Goal: Task Accomplishment & Management: Complete application form

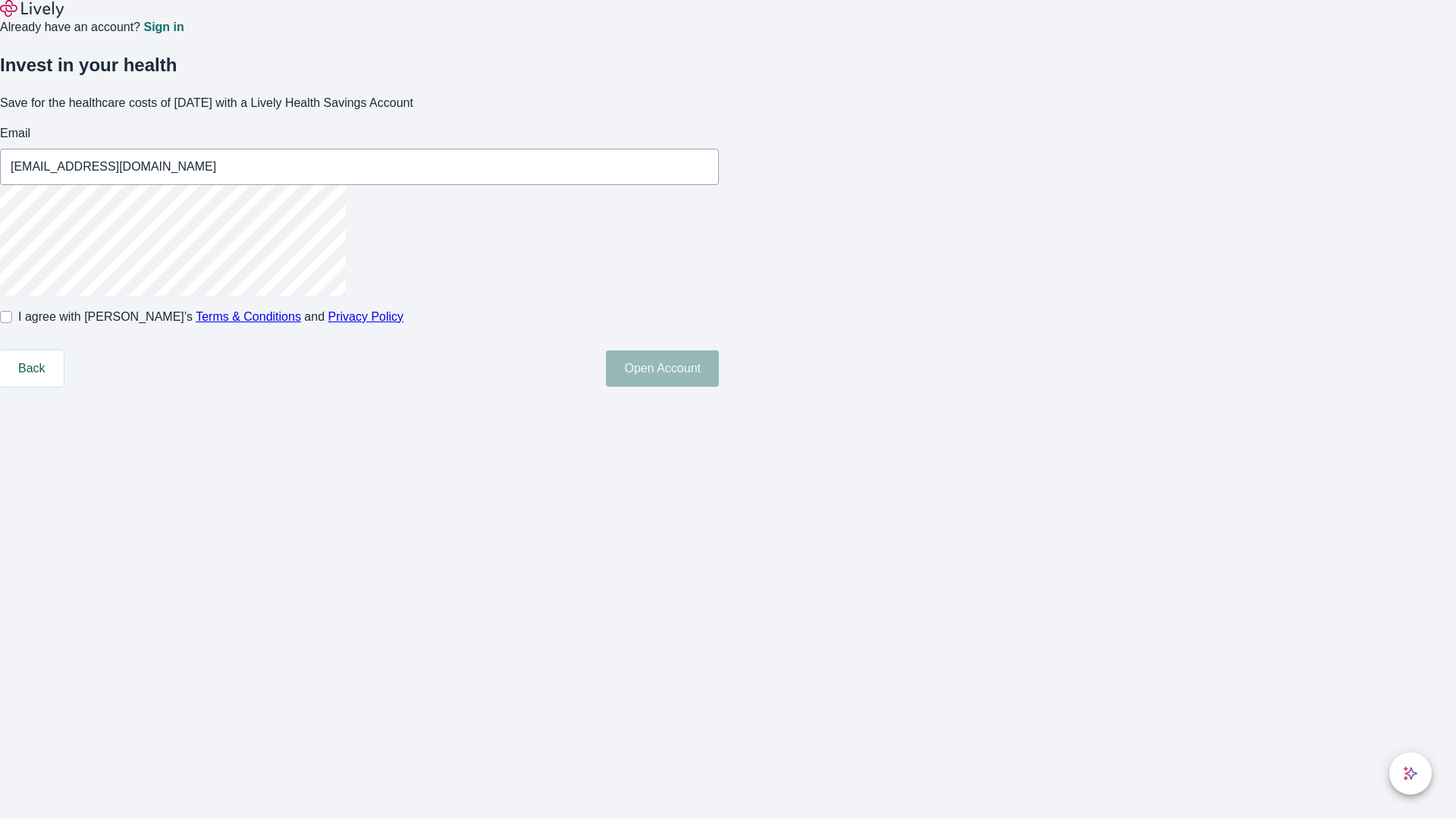
click at [12, 323] on input "I agree with Lively’s Terms & Conditions and Privacy Policy" at bounding box center [6, 317] width 12 height 12
checkbox input "true"
click at [719, 387] on button "Open Account" at bounding box center [662, 368] width 113 height 37
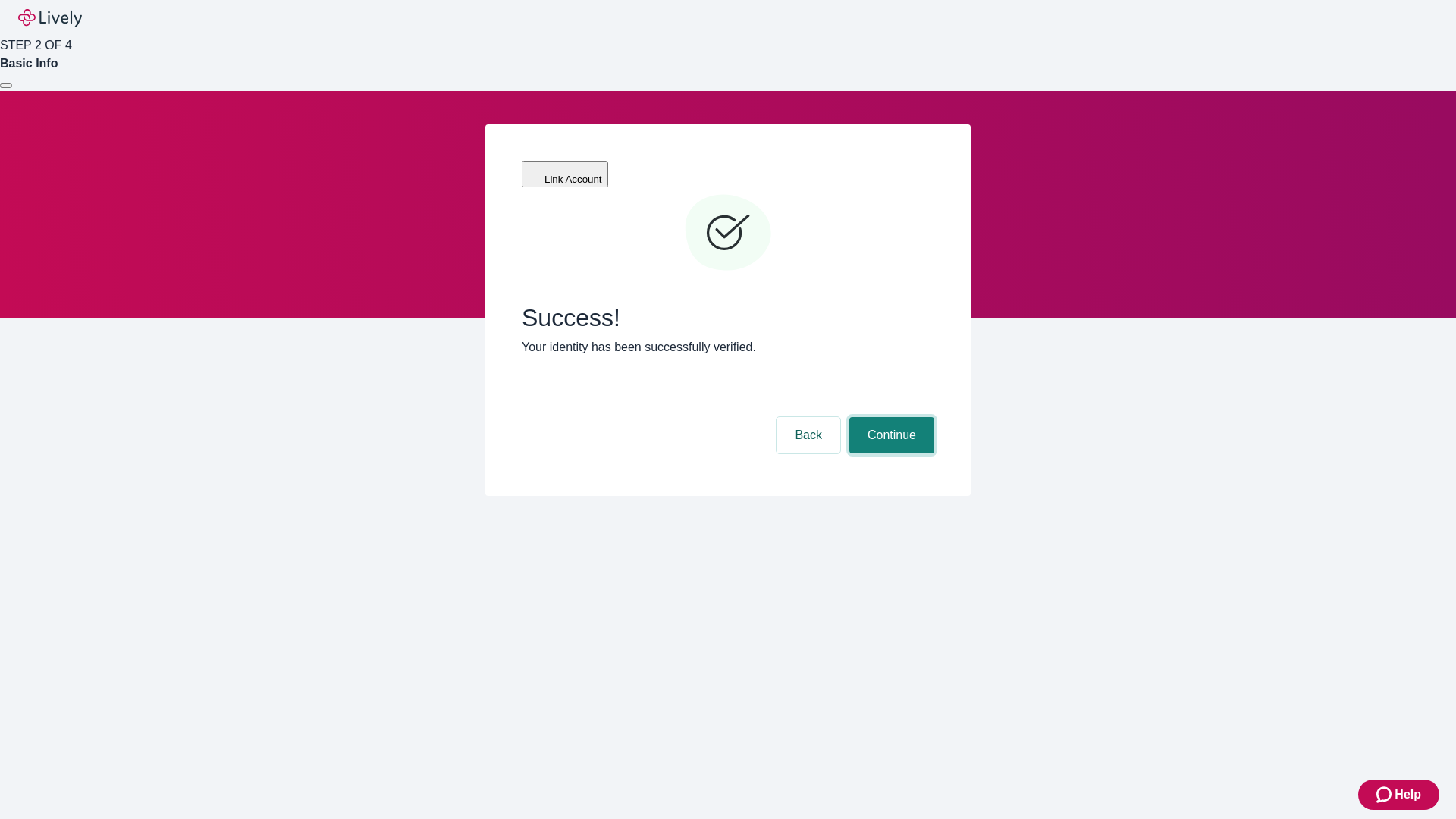
click at [889, 417] on button "Continue" at bounding box center [891, 435] width 85 height 37
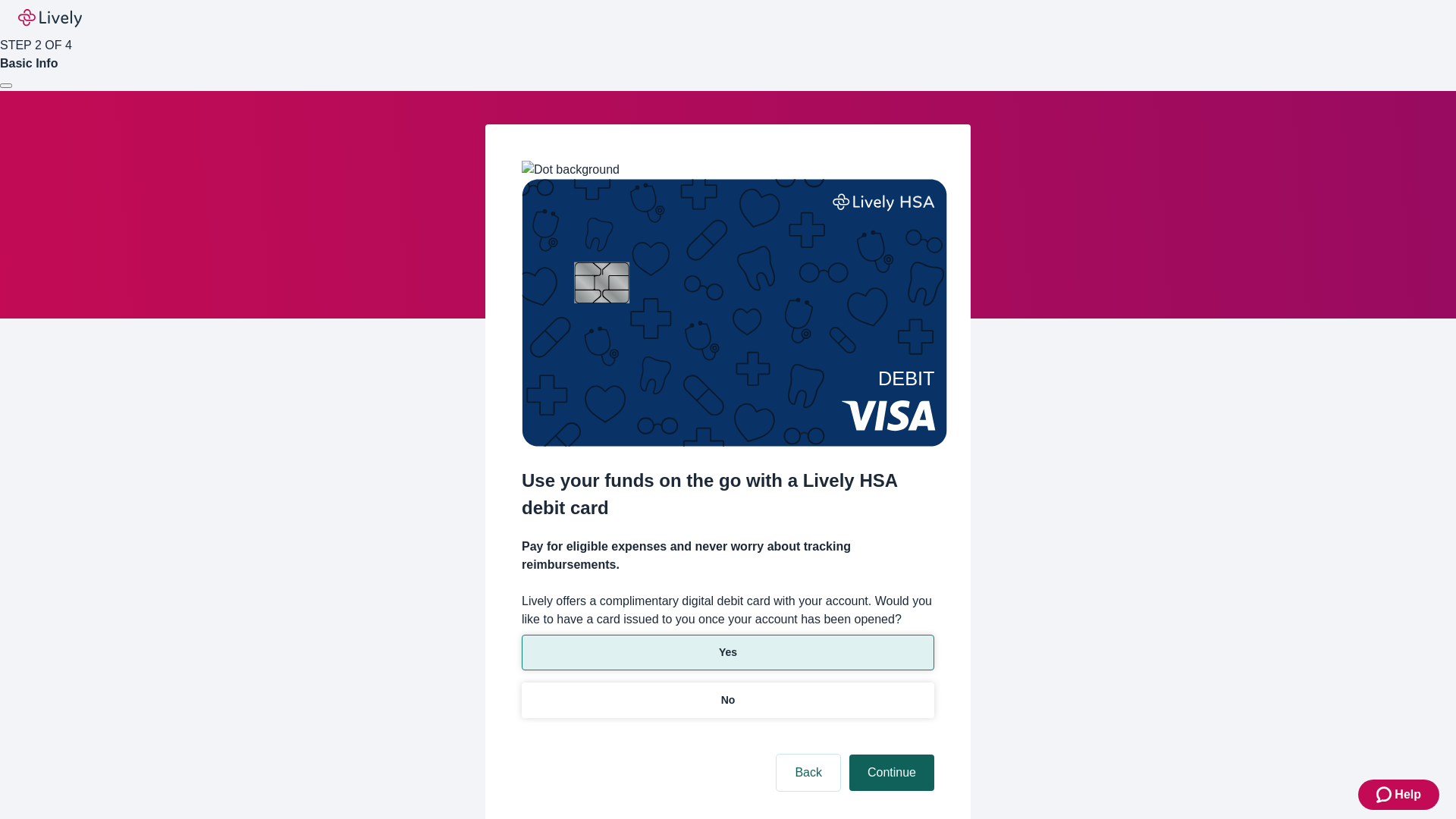
click at [727, 644] on p "Yes" at bounding box center [727, 652] width 18 height 16
click at [889, 754] on button "Continue" at bounding box center [891, 772] width 85 height 37
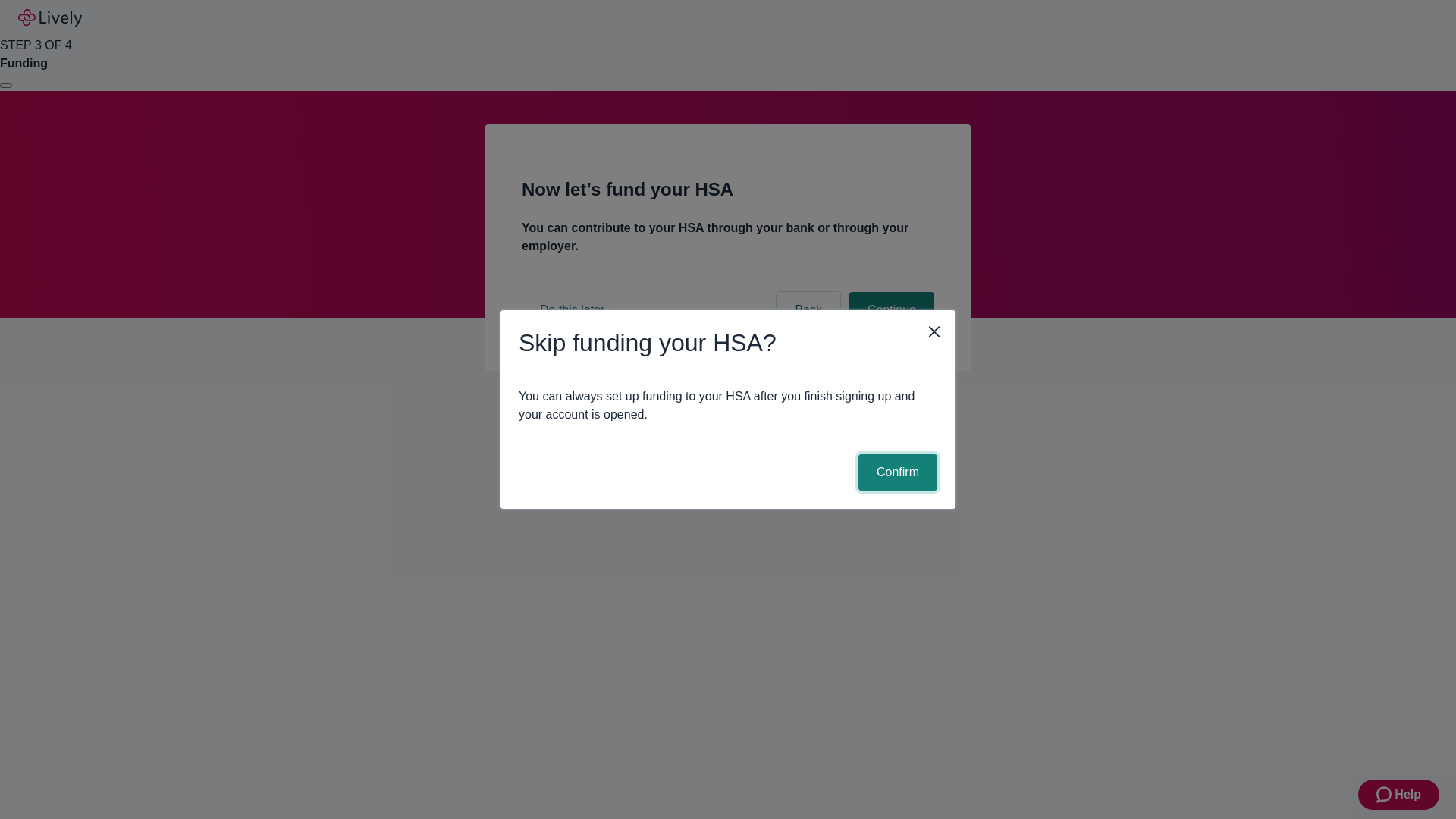
click at [895, 472] on button "Confirm" at bounding box center [898, 472] width 79 height 37
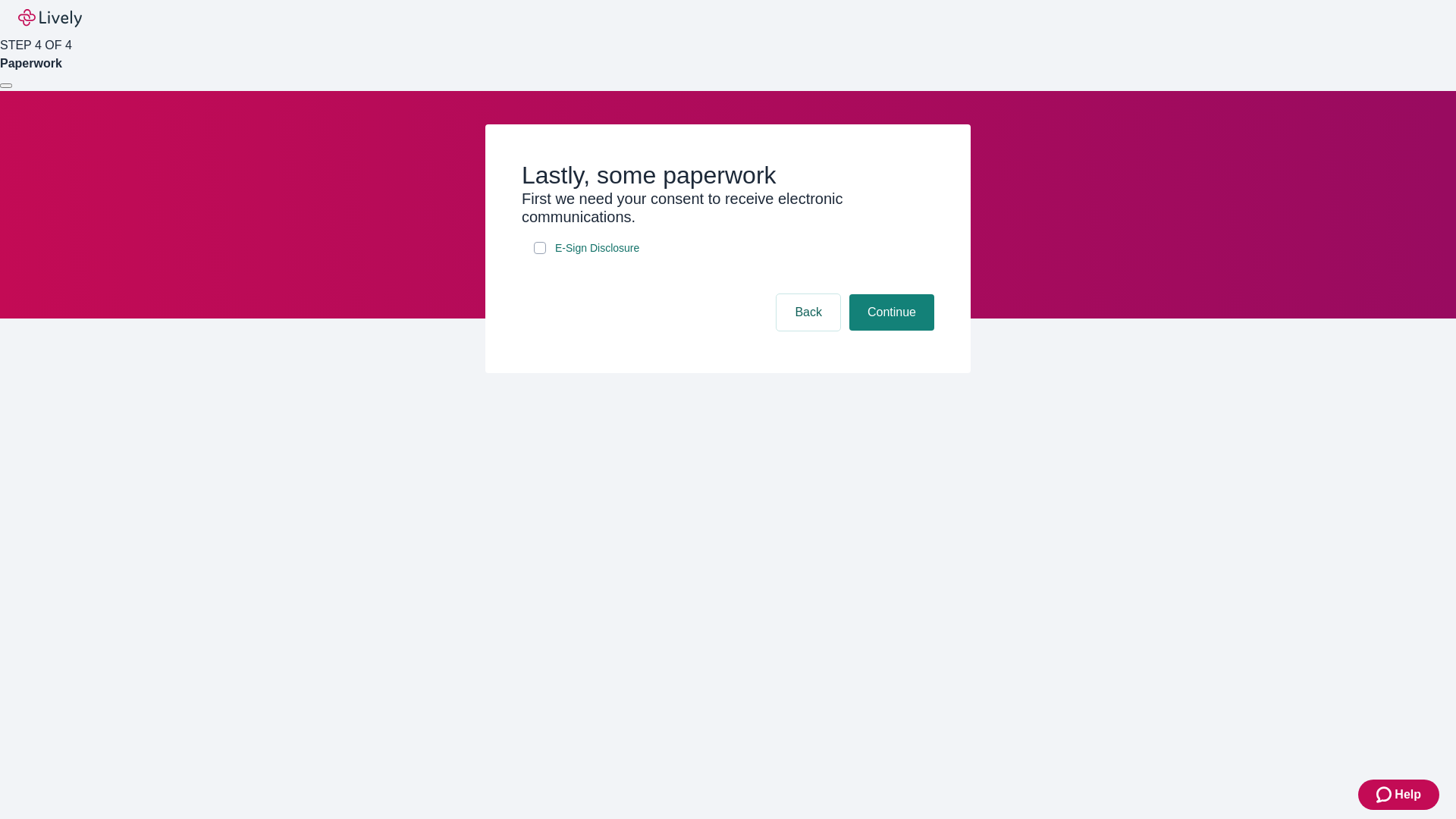
click at [540, 254] on input "E-Sign Disclosure" at bounding box center [540, 248] width 12 height 12
checkbox input "true"
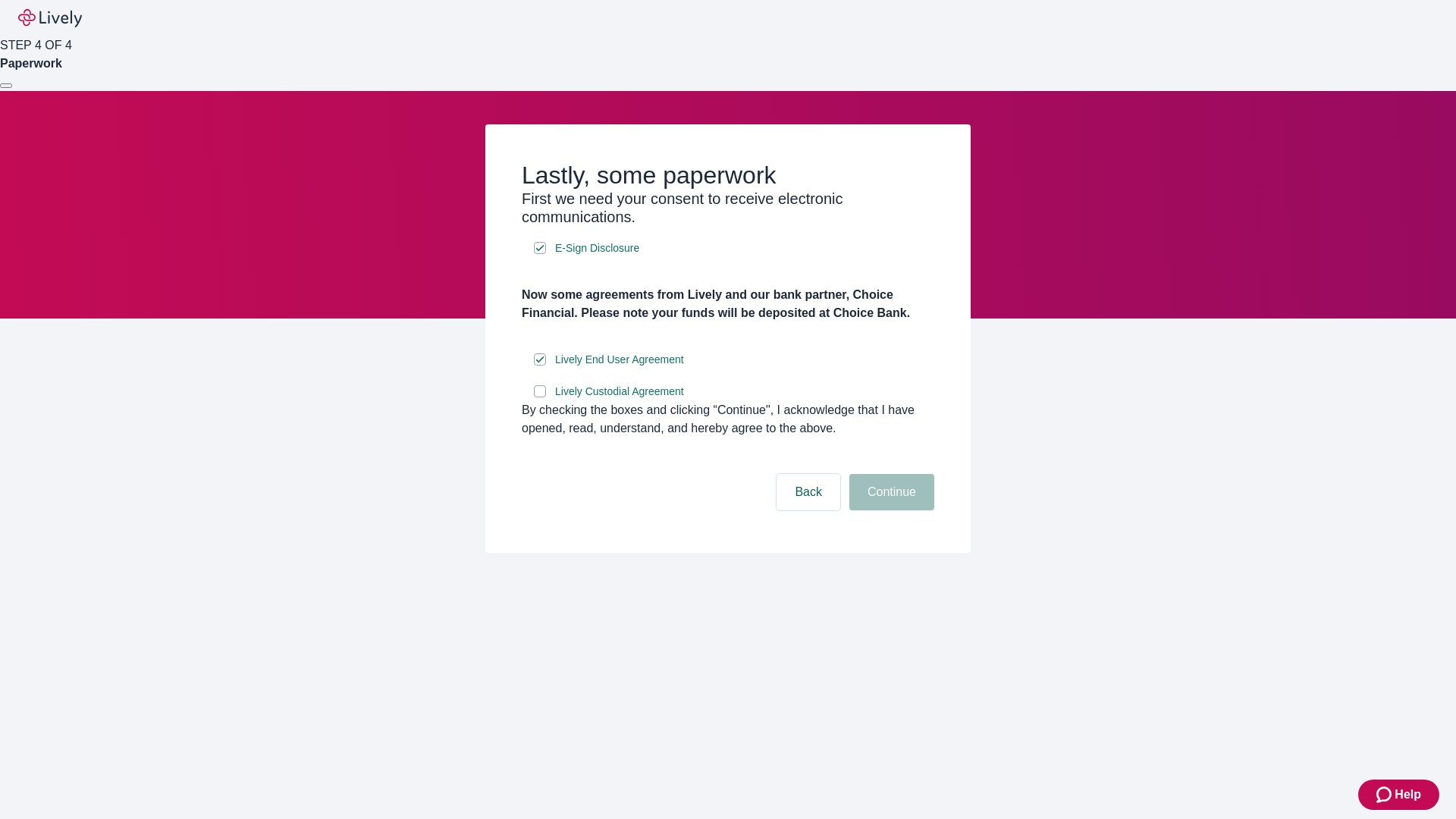
click at [540, 397] on input "Lively Custodial Agreement" at bounding box center [540, 391] width 12 height 12
checkbox input "true"
click at [889, 510] on button "Continue" at bounding box center [891, 492] width 85 height 37
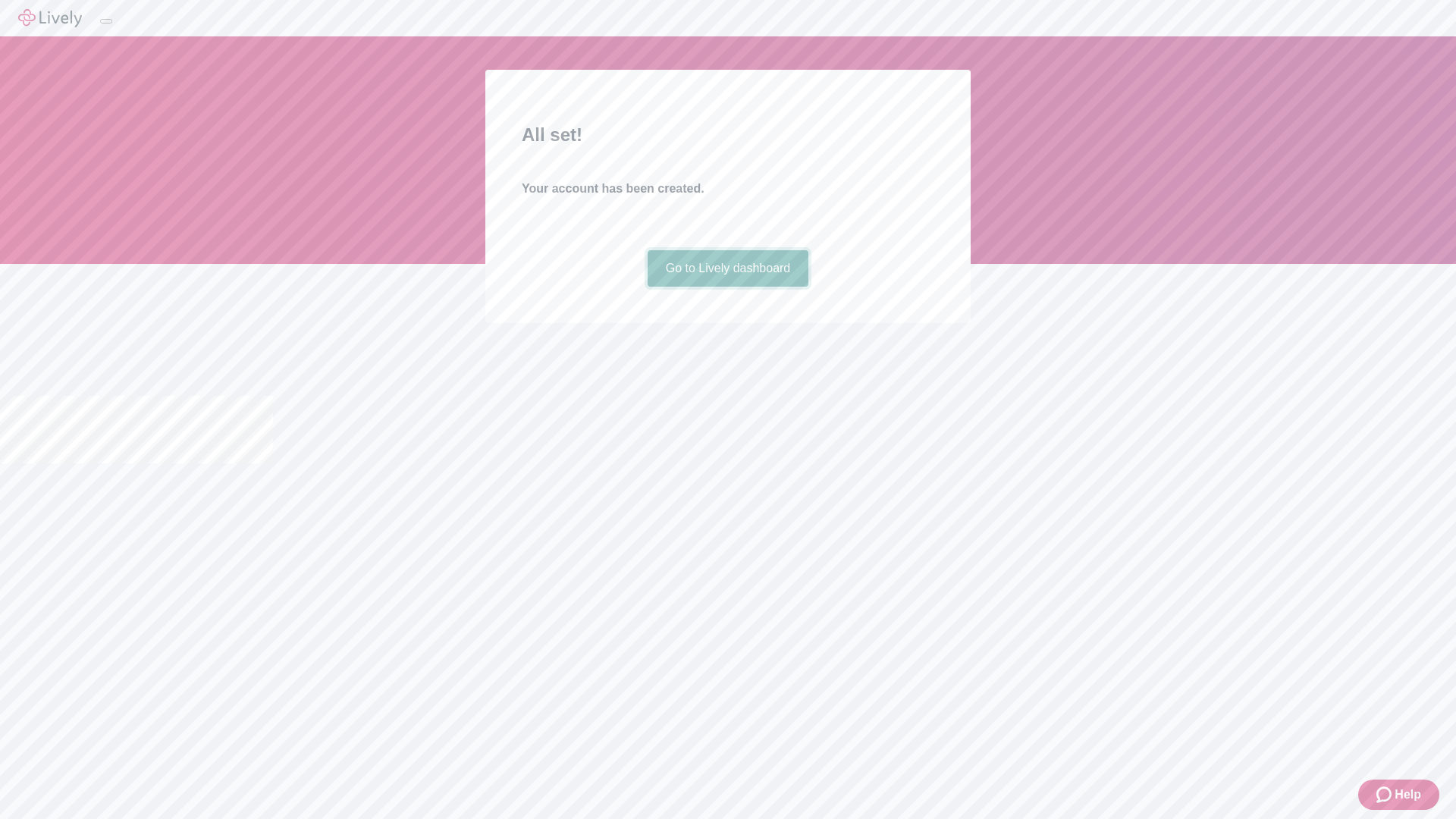
click at [727, 287] on link "Go to Lively dashboard" at bounding box center [728, 268] width 161 height 37
